Goal: Information Seeking & Learning: Learn about a topic

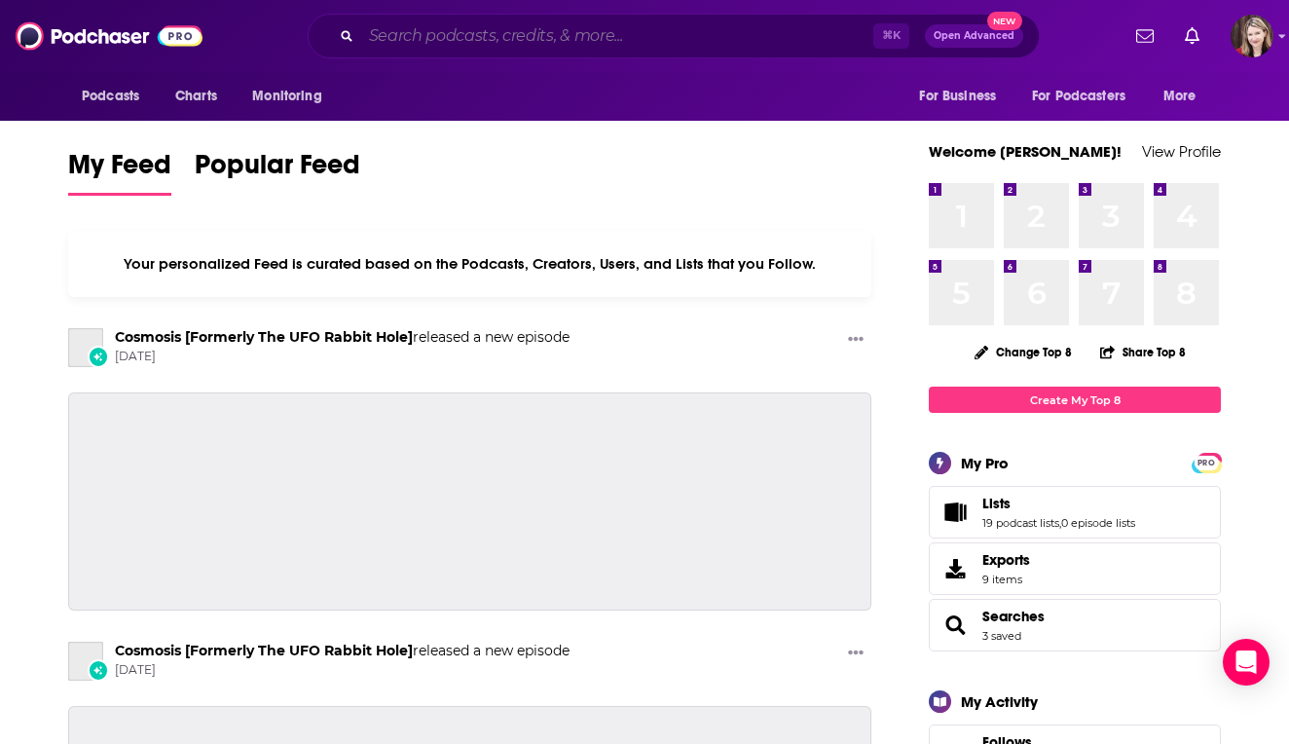
click at [373, 31] on input "Search podcasts, credits, & more..." at bounding box center [617, 35] width 512 height 31
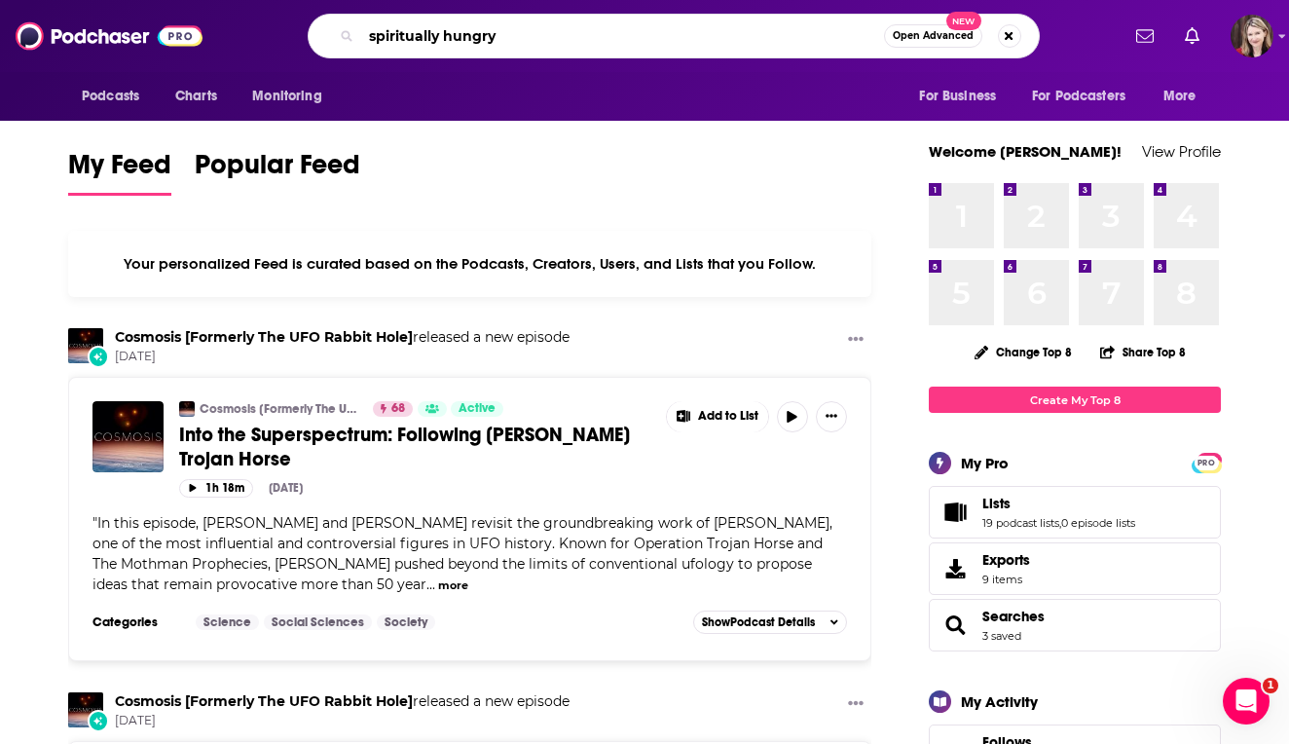
type input "spiritually hungry"
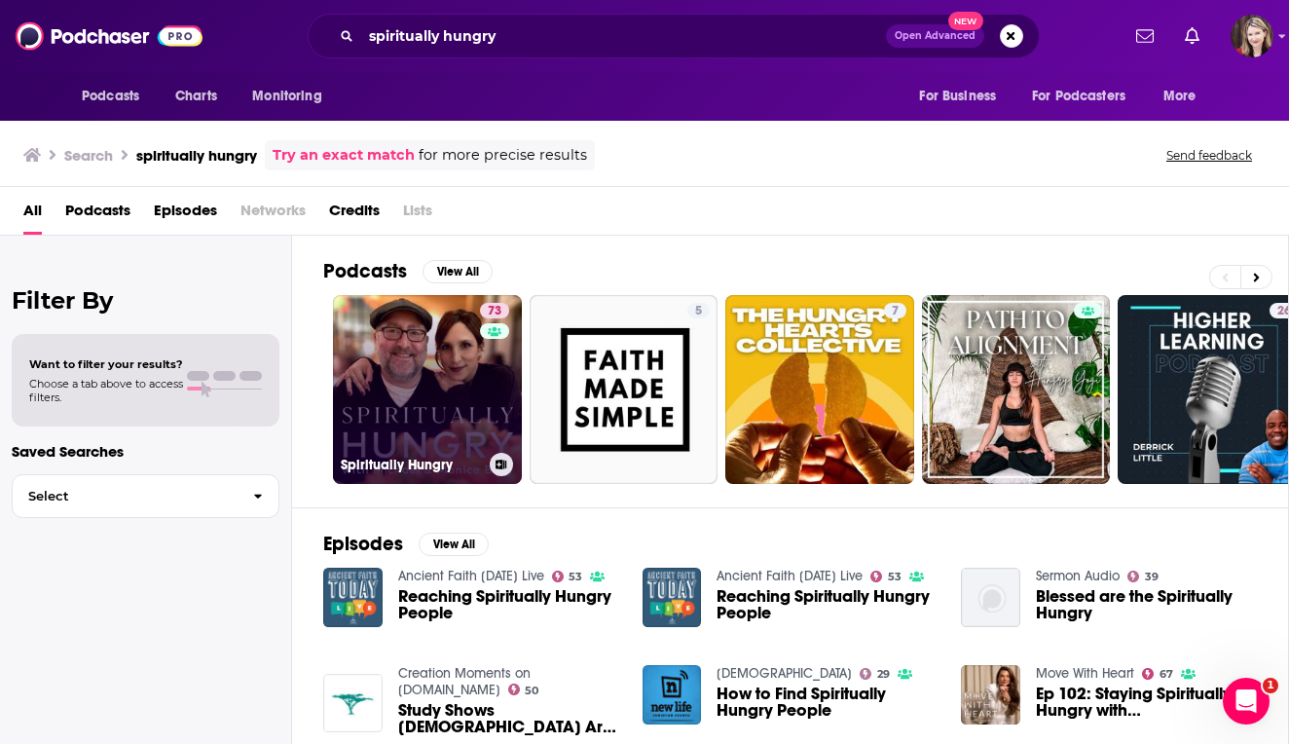
click at [405, 387] on link "73 Spiritually Hungry" at bounding box center [427, 389] width 189 height 189
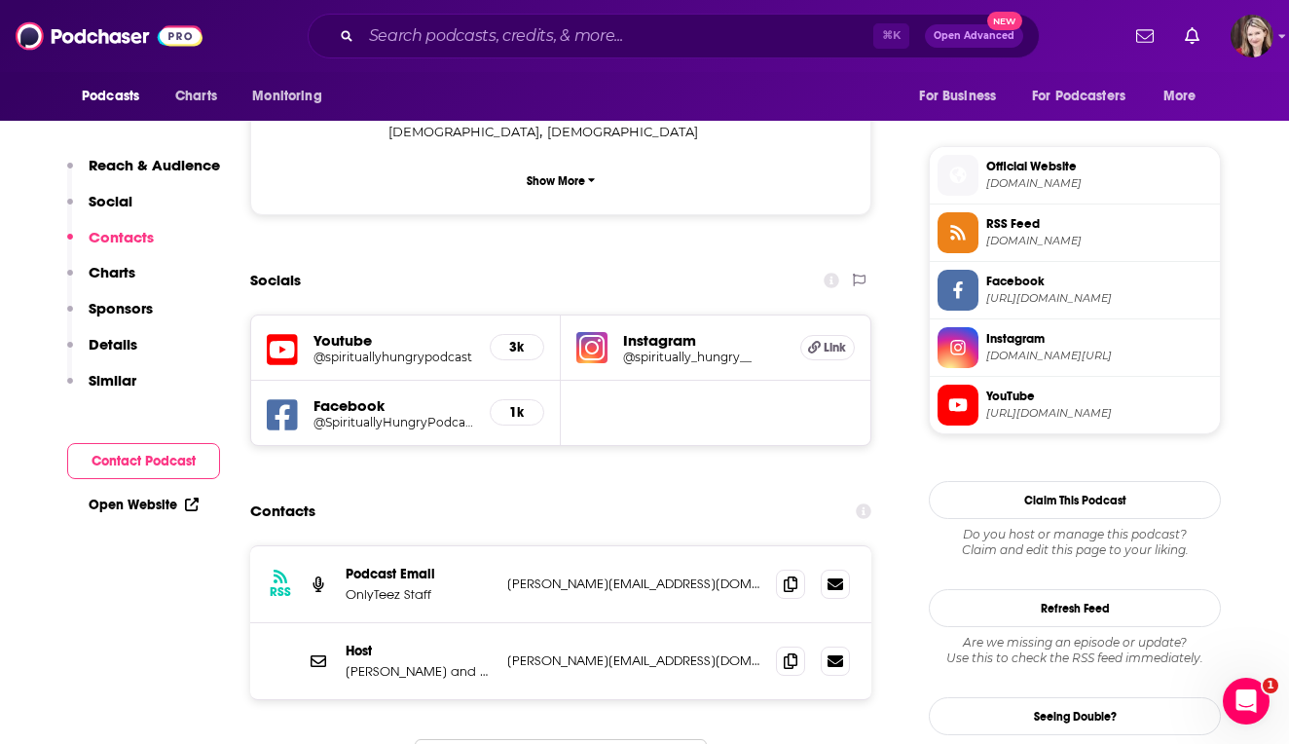
scroll to position [1513, 0]
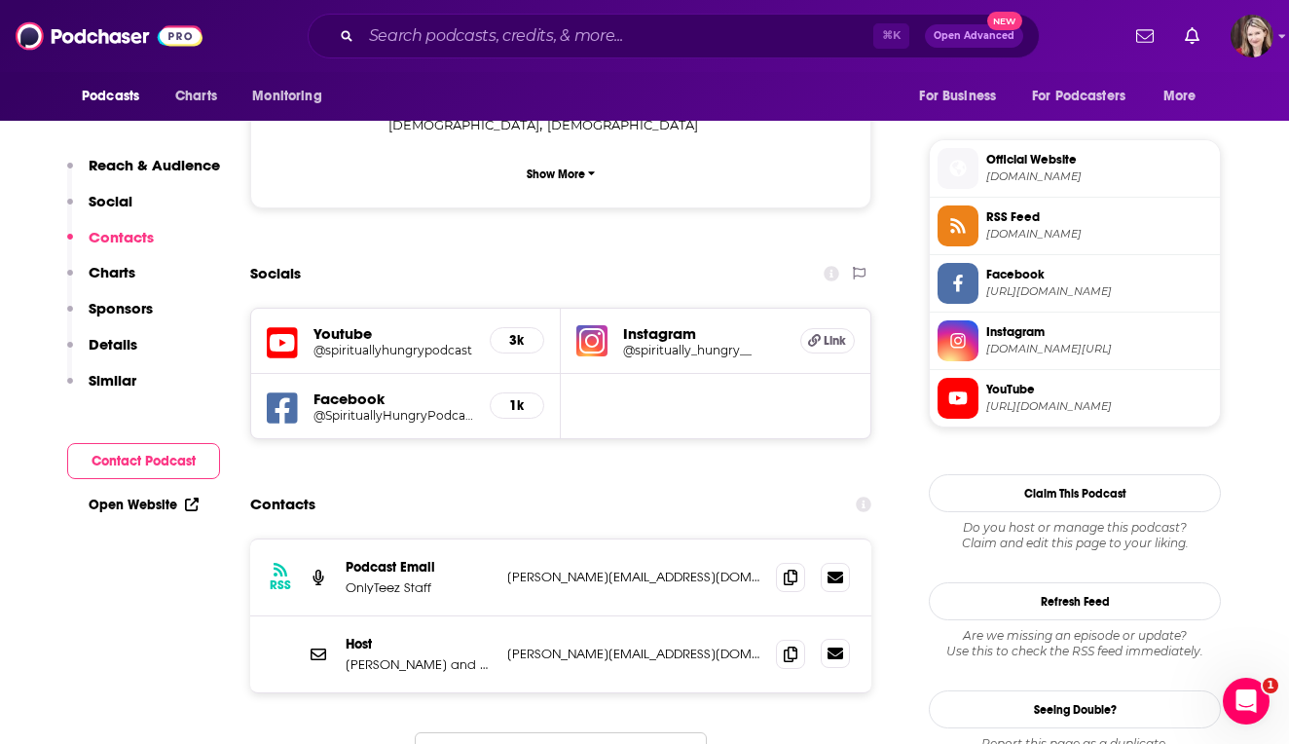
click at [832, 647] on icon at bounding box center [836, 653] width 16 height 12
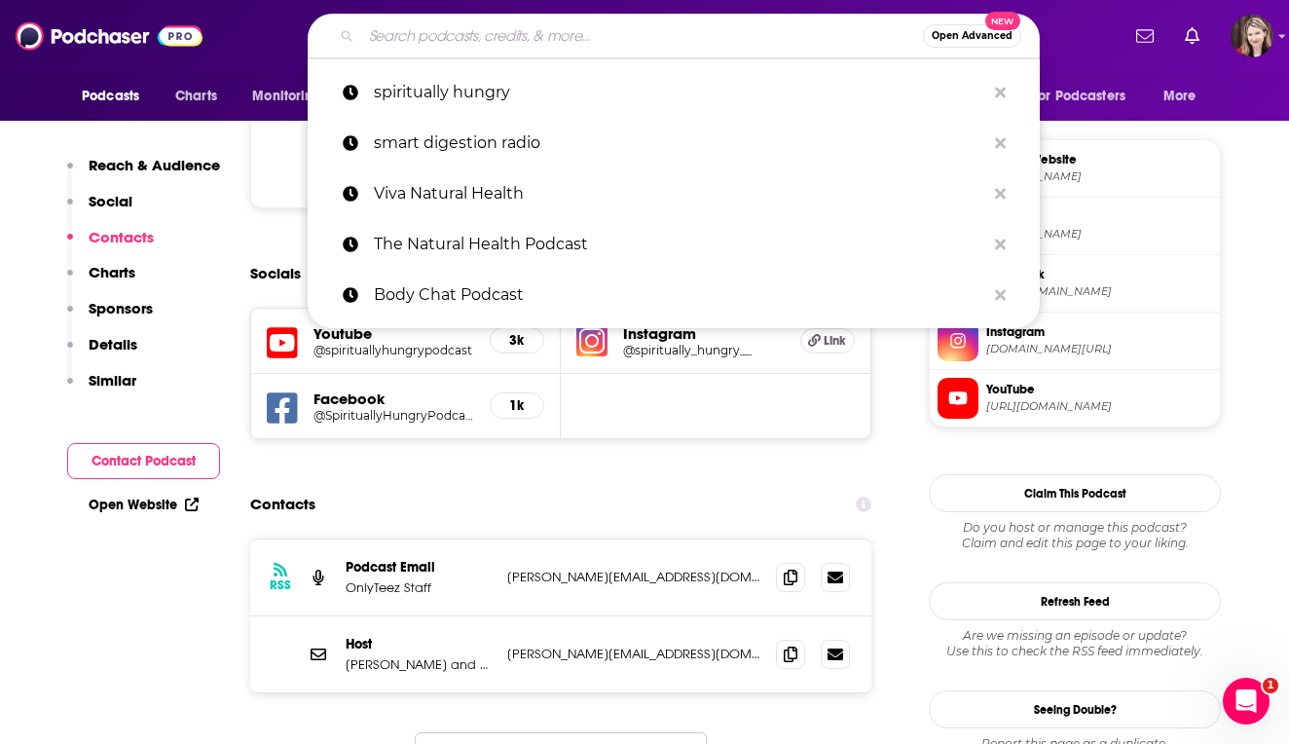
click at [400, 44] on input "Search podcasts, credits, & more..." at bounding box center [642, 35] width 562 height 31
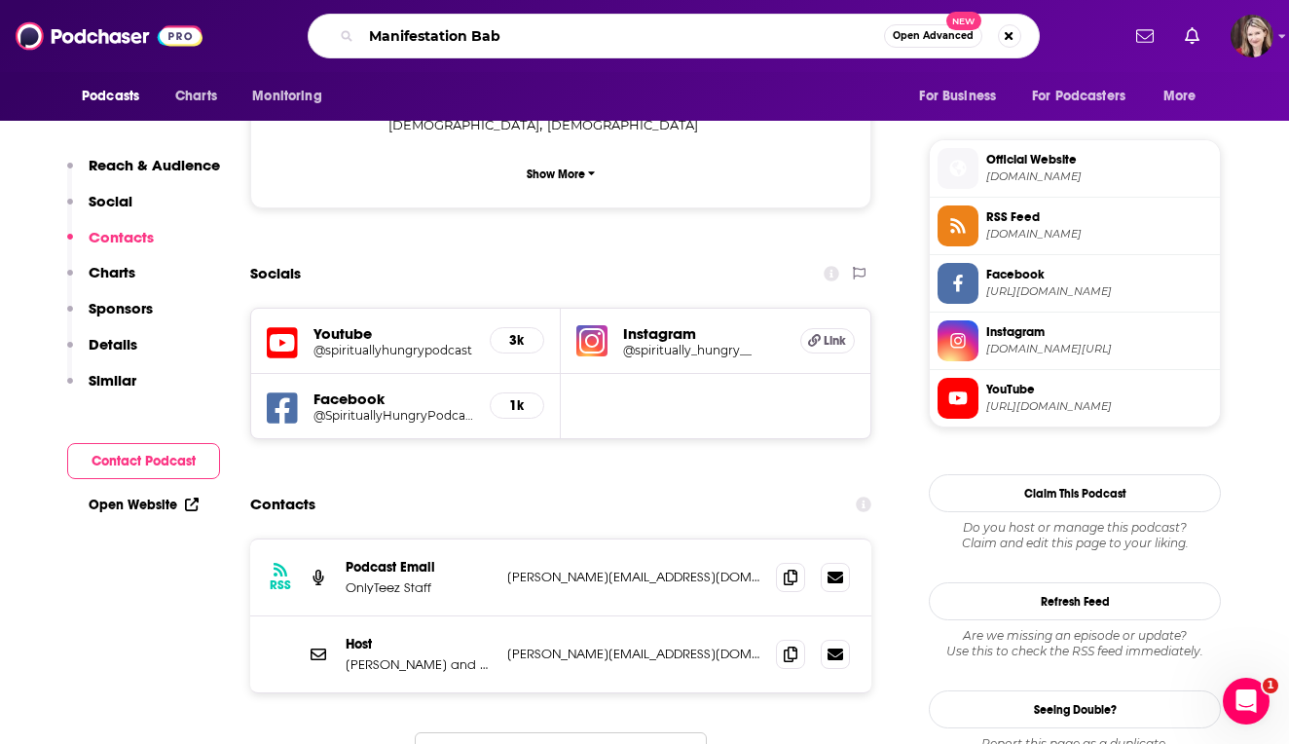
type input "Manifestation Babe"
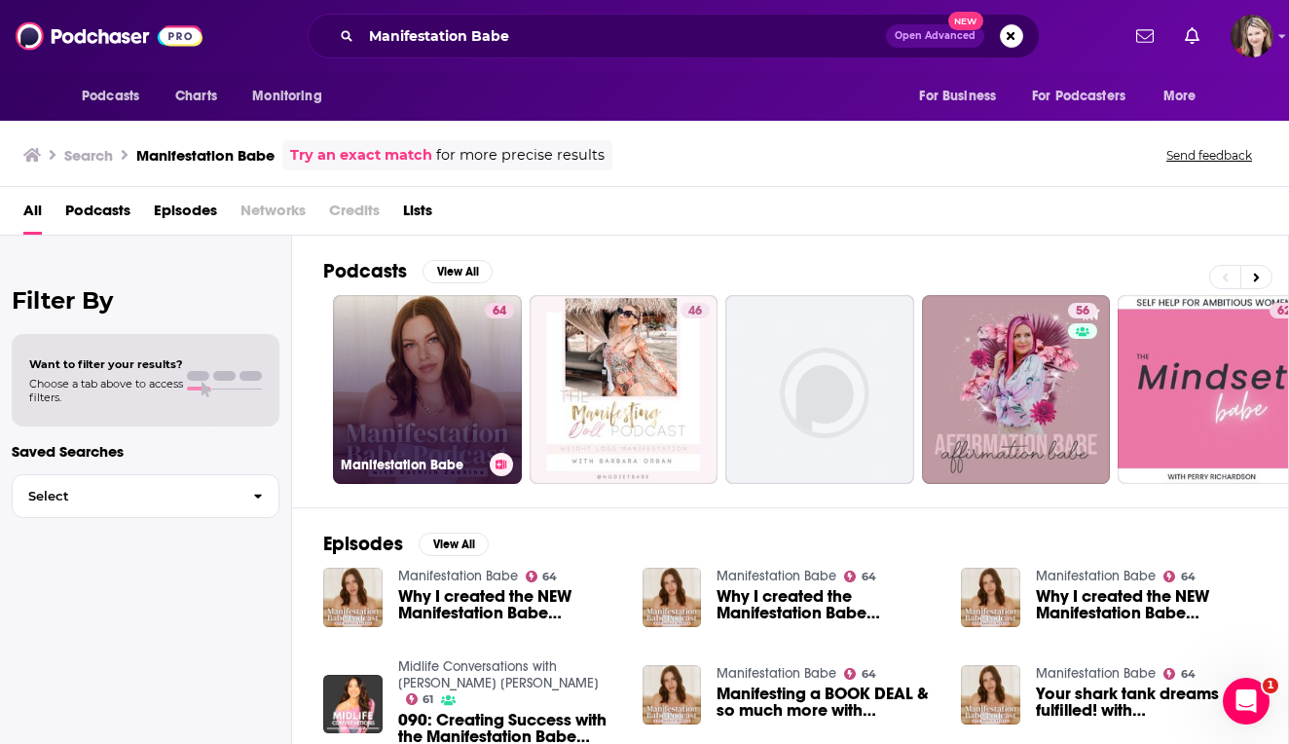
click at [407, 443] on link "64 Manifestation Babe" at bounding box center [427, 389] width 189 height 189
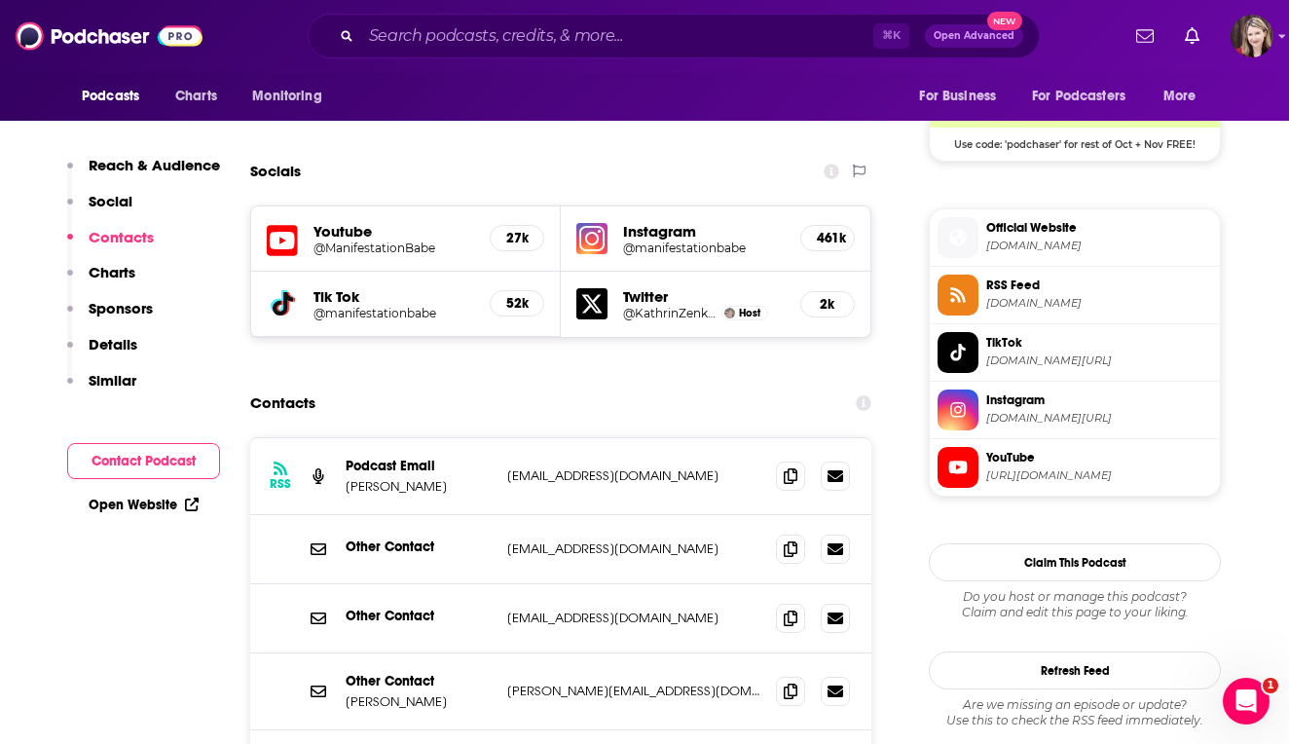
scroll to position [1669, 0]
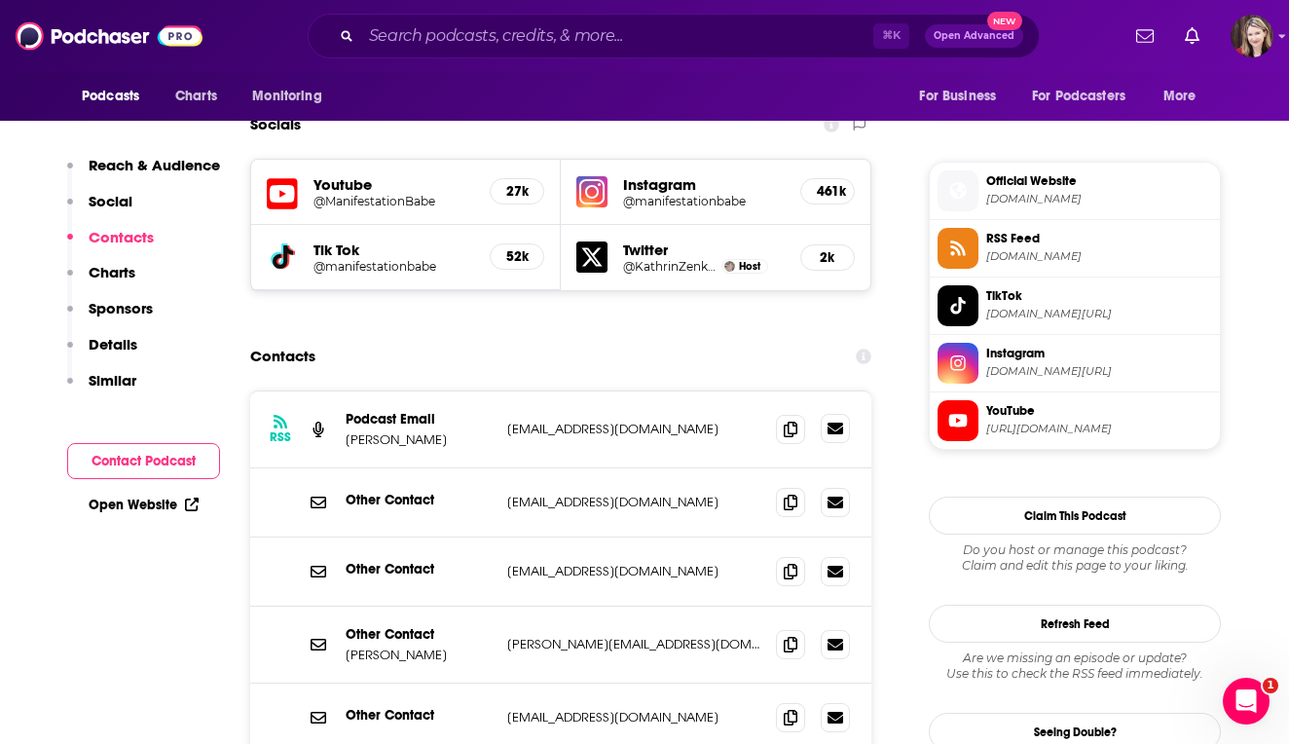
click at [833, 423] on icon at bounding box center [836, 429] width 16 height 12
click at [414, 40] on input "Search podcasts, credits, & more..." at bounding box center [617, 35] width 512 height 31
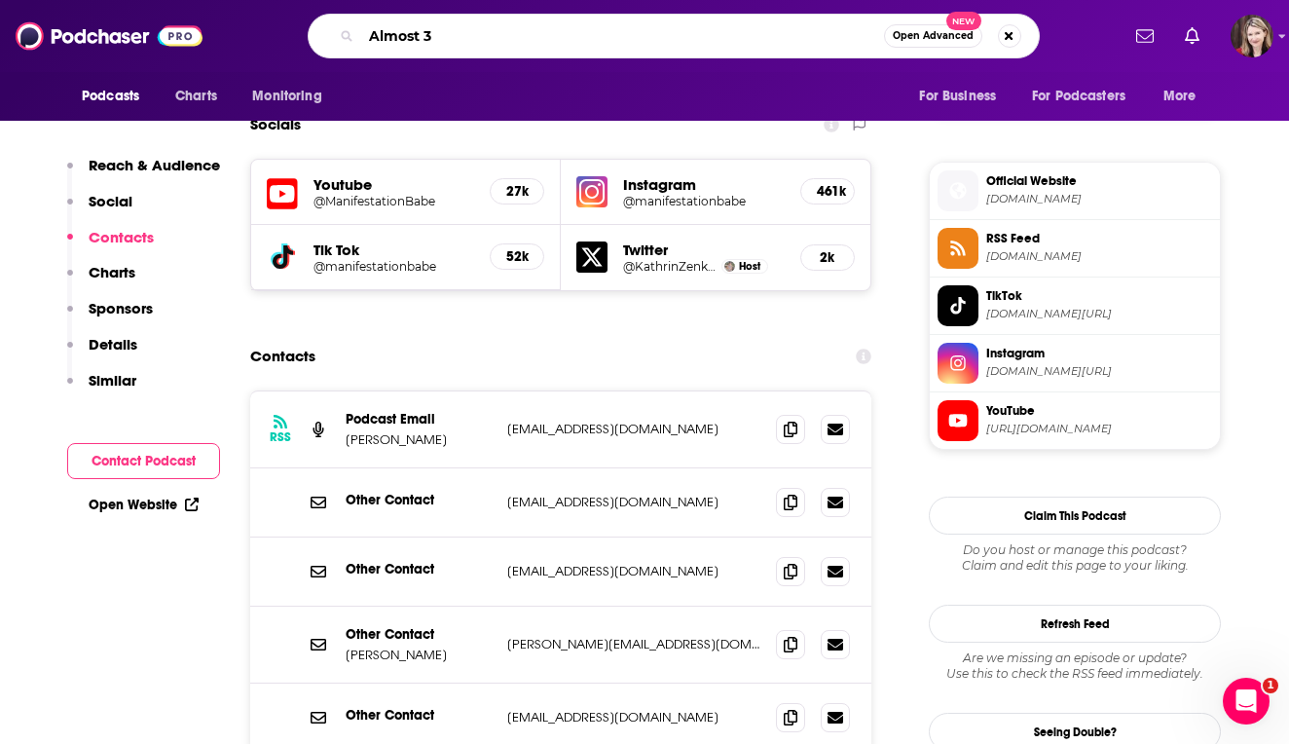
type input "Almost 30"
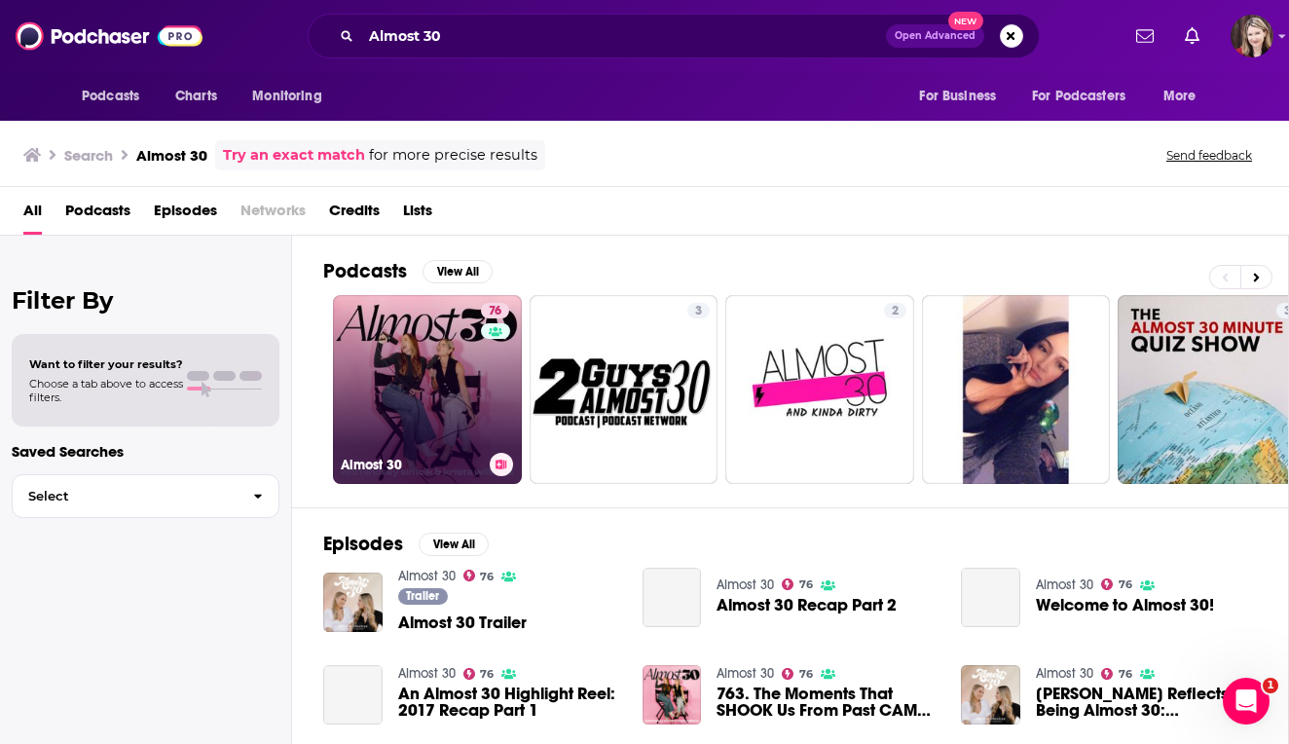
click at [440, 393] on link "76 Almost 30" at bounding box center [427, 389] width 189 height 189
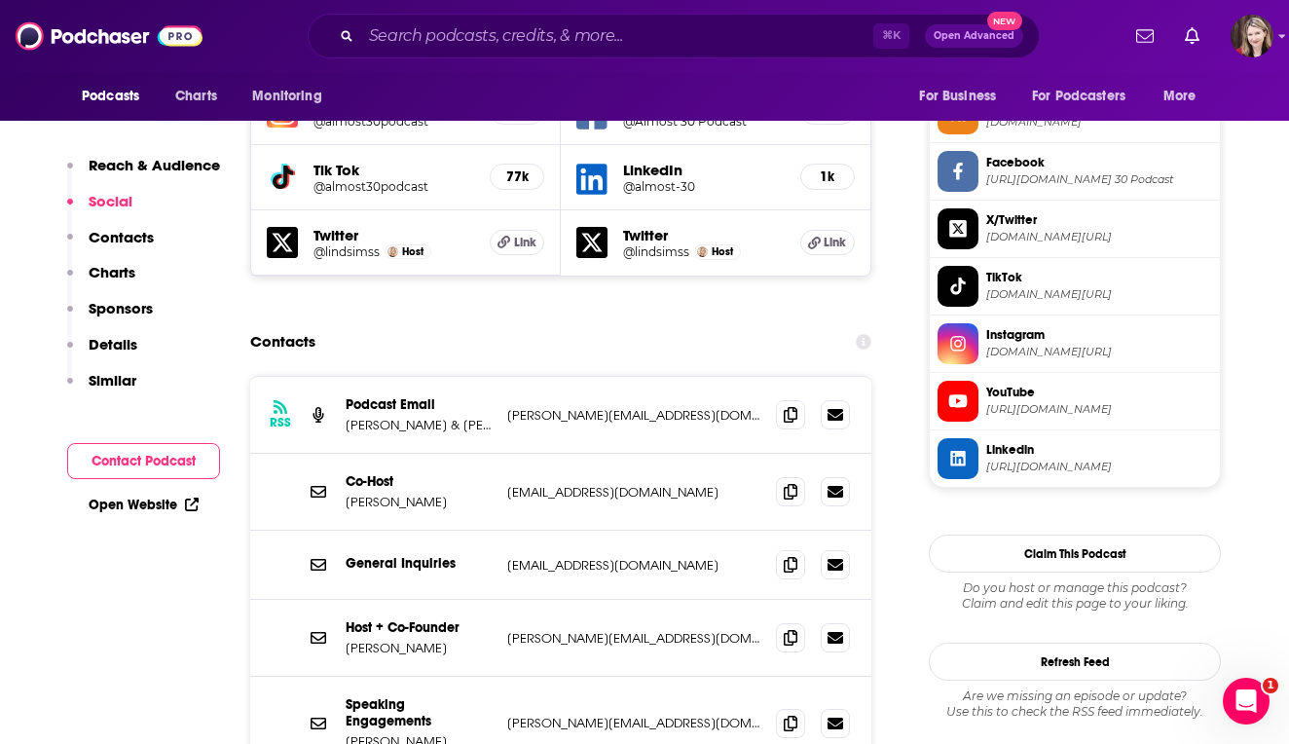
scroll to position [1773, 0]
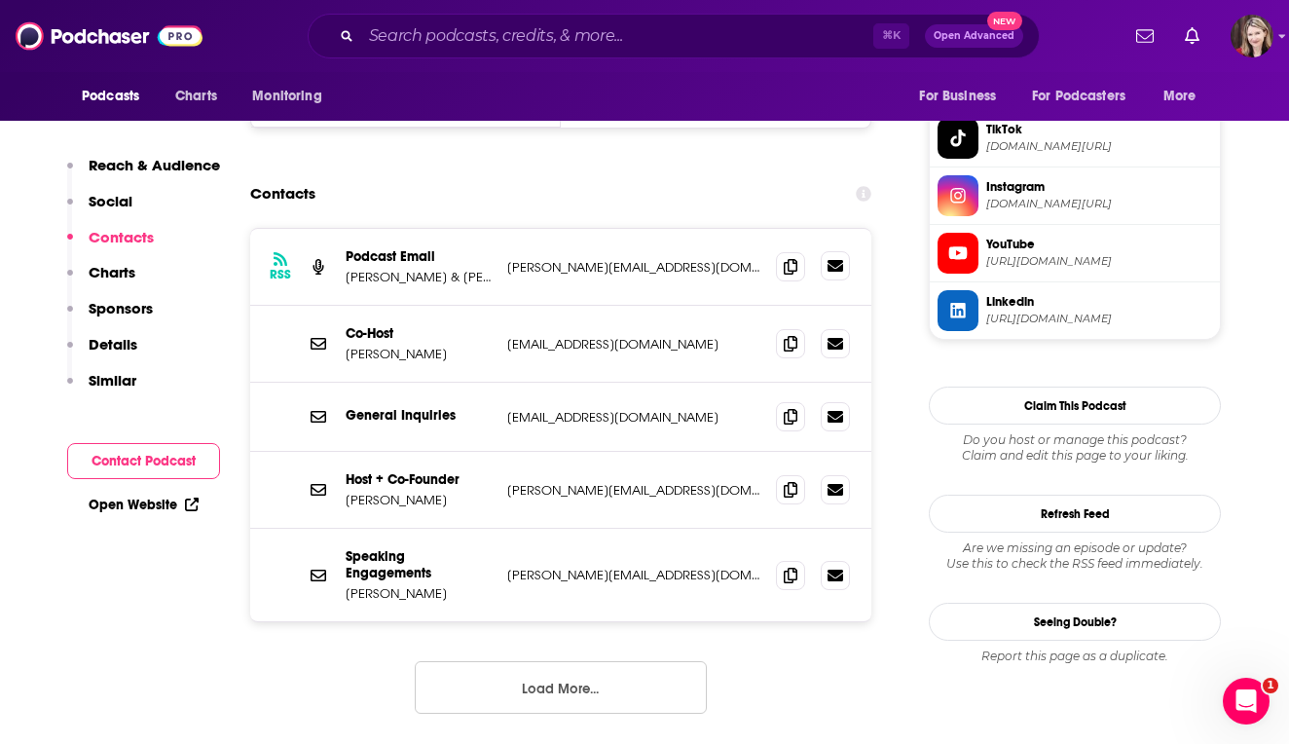
click at [837, 260] on icon at bounding box center [836, 266] width 16 height 12
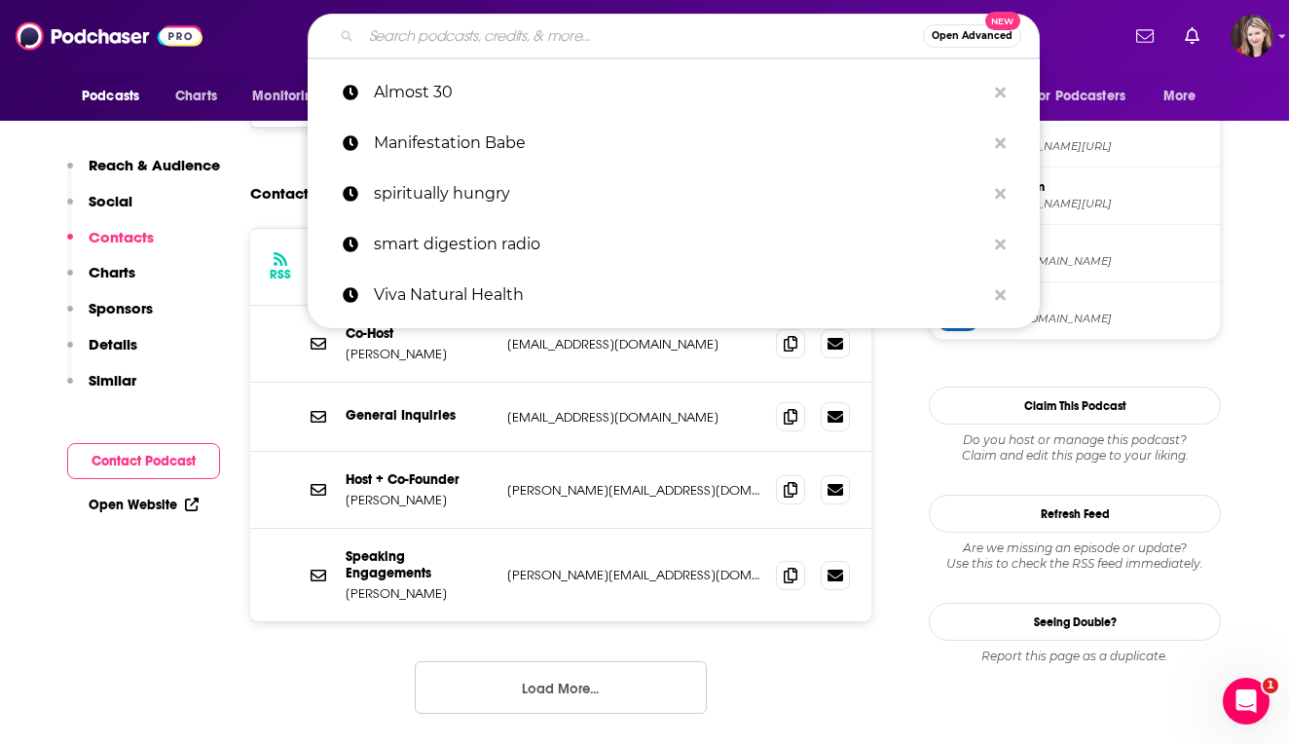
click at [412, 45] on input "Search podcasts, credits, & more..." at bounding box center [642, 35] width 562 height 31
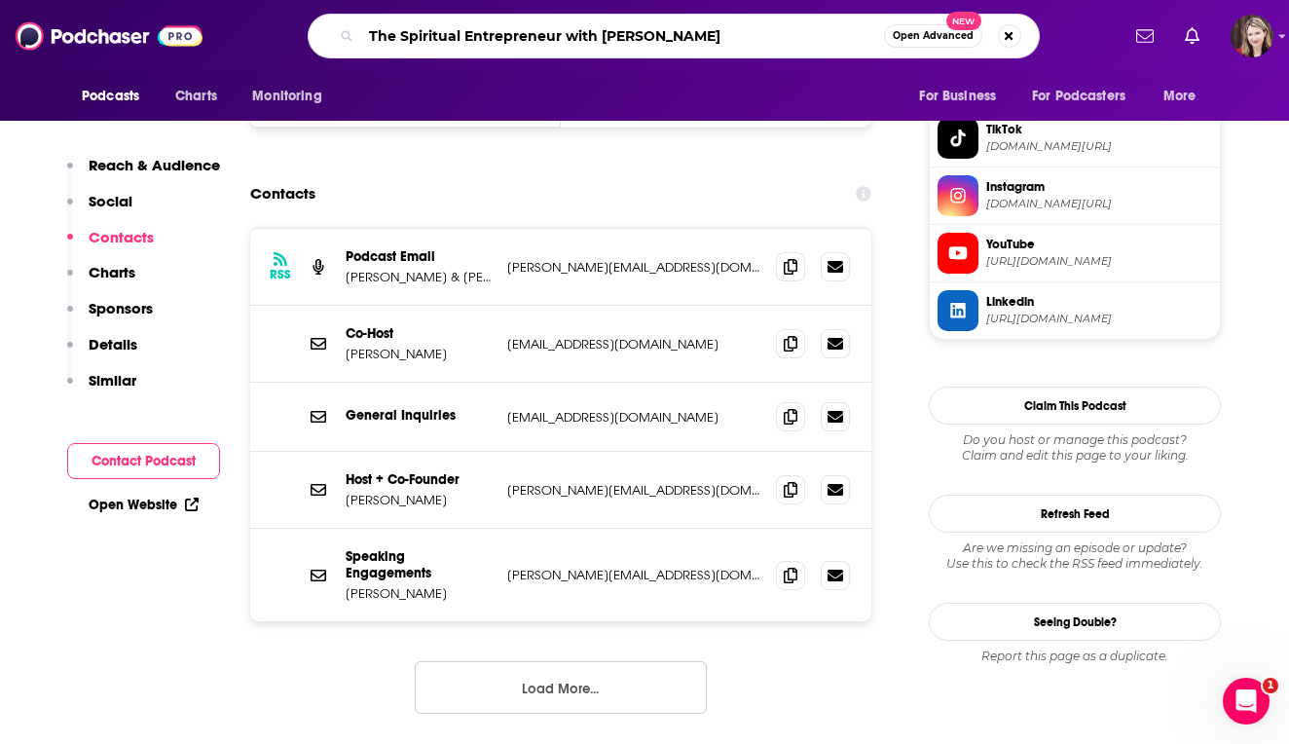
type input "The Spiritual Entrepreneur with [PERSON_NAME]"
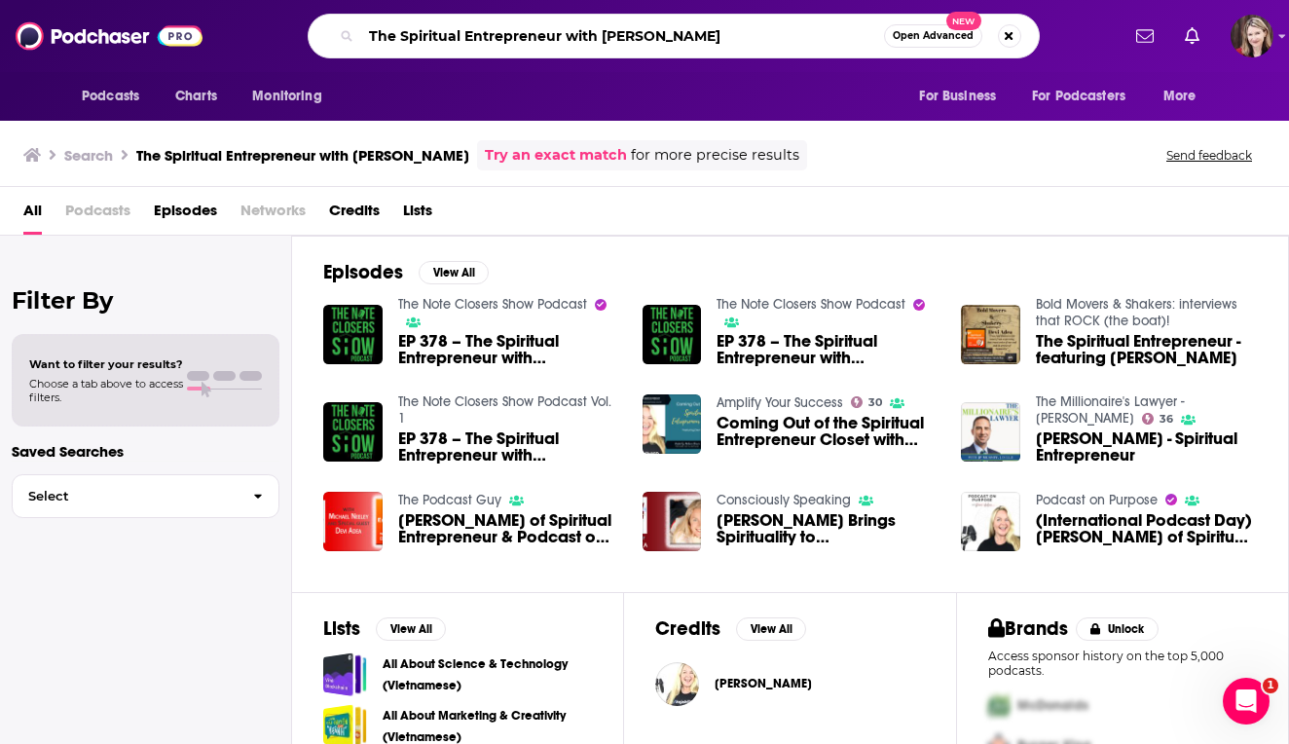
drag, startPoint x: 562, startPoint y: 40, endPoint x: 665, endPoint y: 37, distance: 103.2
click at [666, 37] on input "The Spiritual Entrepreneur with [PERSON_NAME]" at bounding box center [622, 35] width 523 height 31
click at [693, 39] on input "The Spiritual Entrepreneur with [PERSON_NAME]" at bounding box center [622, 35] width 523 height 31
drag, startPoint x: 693, startPoint y: 39, endPoint x: 568, endPoint y: 37, distance: 125.6
click at [568, 38] on input "The Spiritual Entrepreneur with [PERSON_NAME]" at bounding box center [622, 35] width 523 height 31
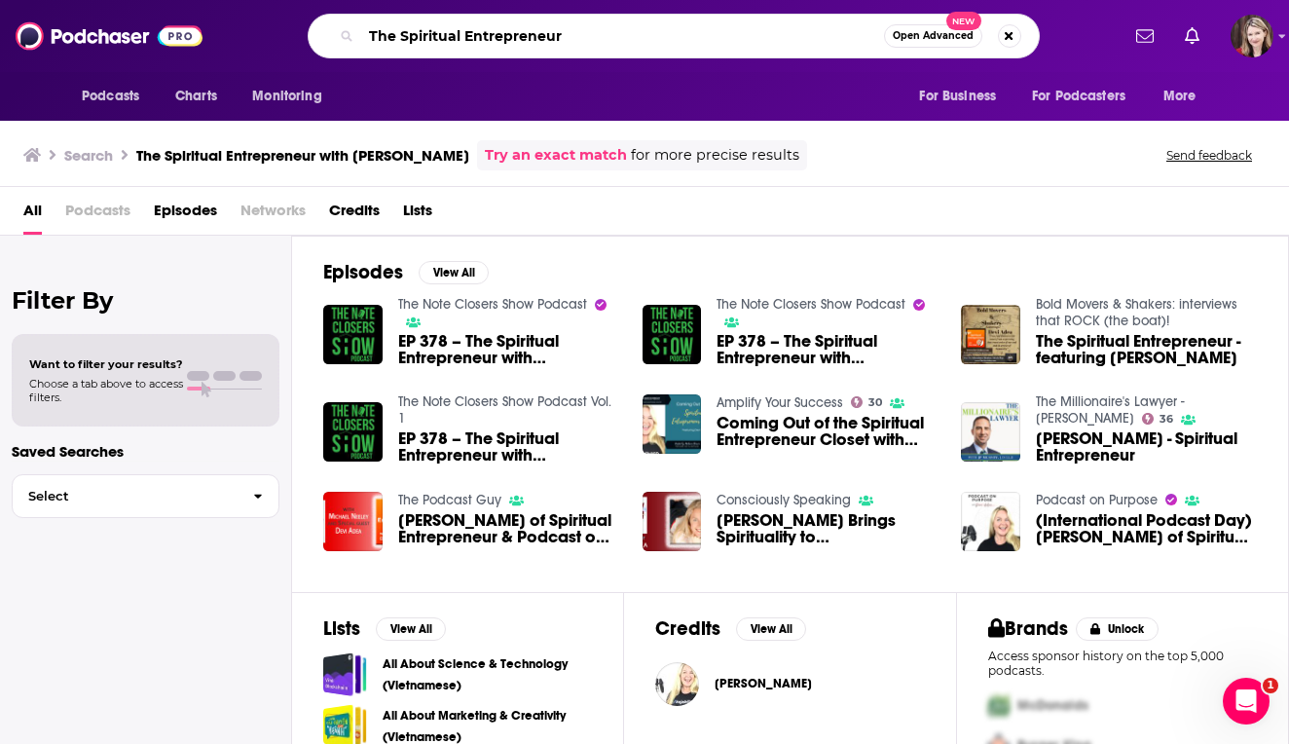
type input "The Spiritual Entrepreneur"
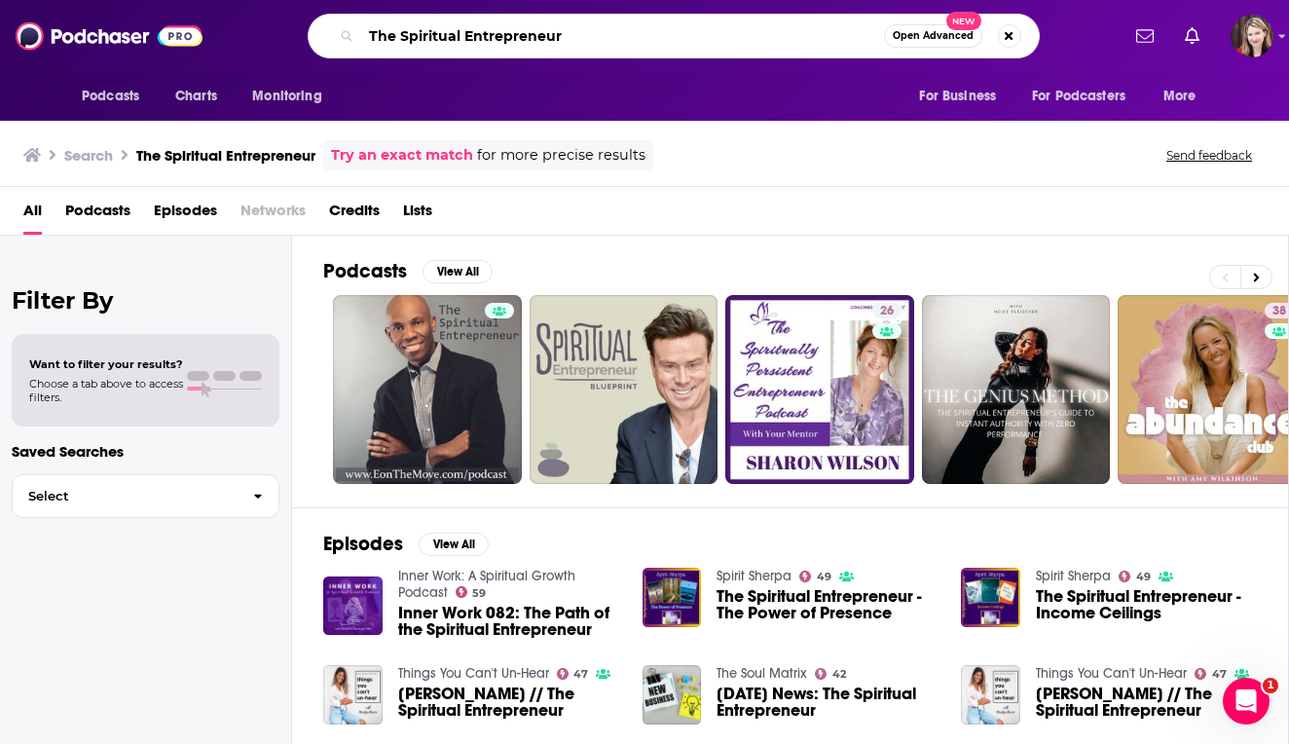
drag, startPoint x: 581, startPoint y: 37, endPoint x: 341, endPoint y: 22, distance: 240.9
click at [341, 22] on div "The Spiritual Entrepreneur Open Advanced New" at bounding box center [674, 36] width 732 height 45
type input "[PERSON_NAME]"
